Goal: Find specific page/section: Find specific page/section

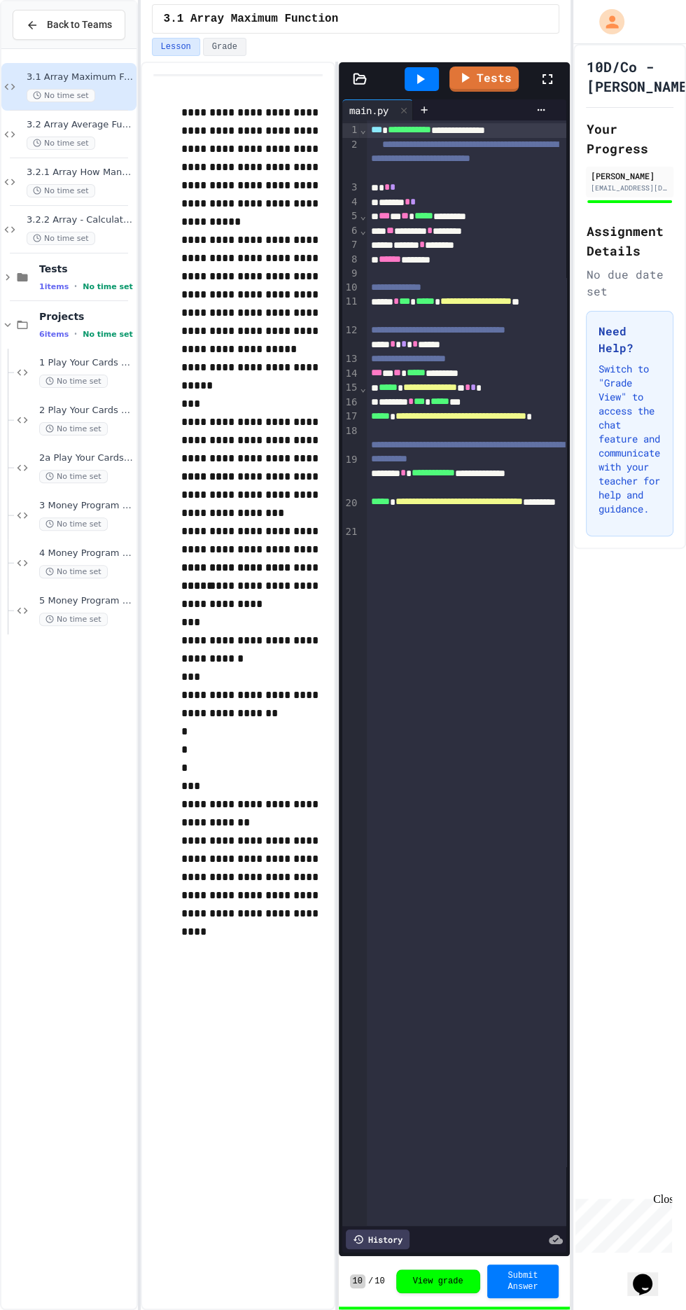
click at [76, 457] on span "2a Play Your Cards Right - PyGame" at bounding box center [86, 458] width 95 height 12
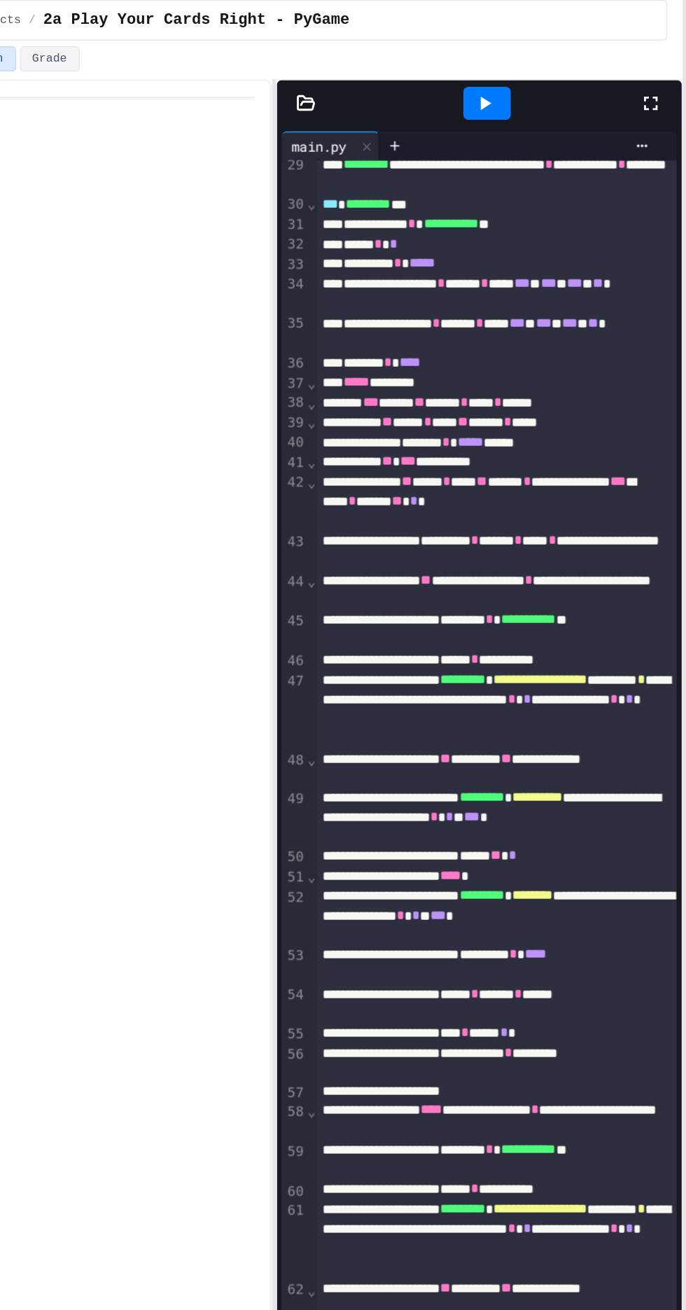
click at [541, 75] on icon at bounding box center [540, 79] width 17 height 17
